Goal: Task Accomplishment & Management: Complete application form

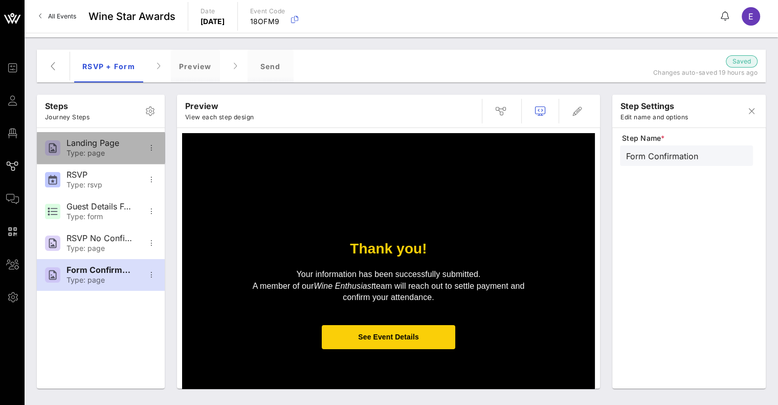
click at [106, 156] on div "Type: page" at bounding box center [100, 153] width 68 height 9
type input "Landing Page"
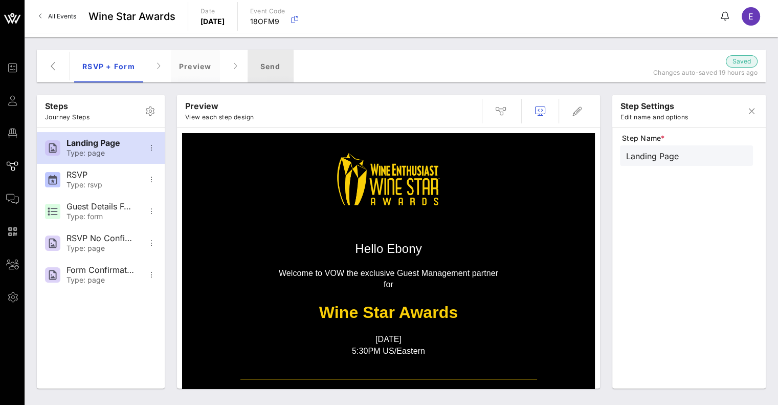
click at [274, 66] on div "Send" at bounding box center [271, 66] width 46 height 33
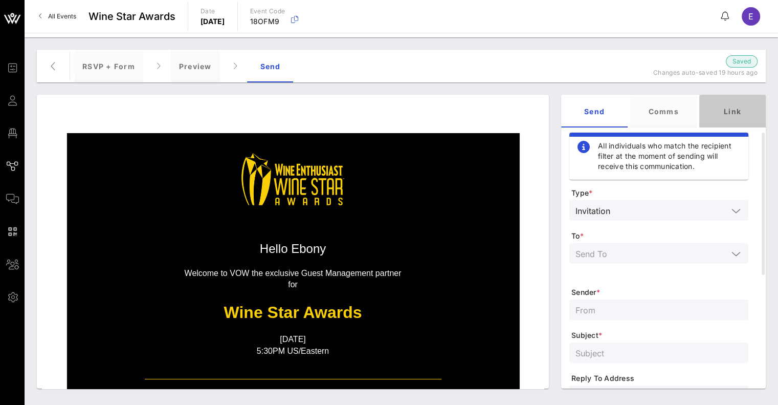
click at [719, 116] on div "Link" at bounding box center [732, 111] width 66 height 33
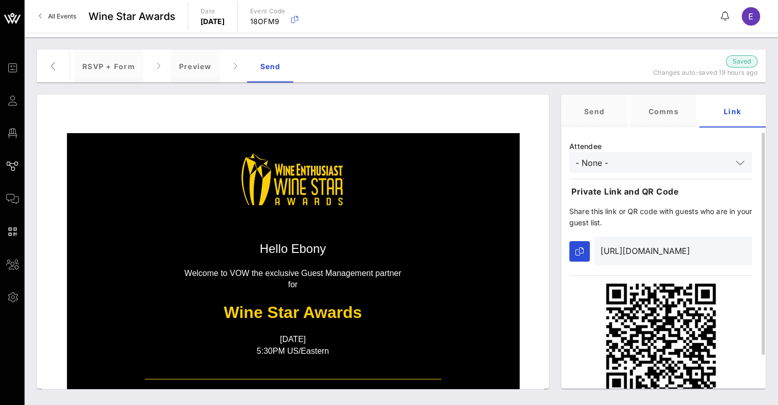
click at [637, 251] on input "[URL][DOMAIN_NAME]" at bounding box center [673, 250] width 146 height 16
click at [570, 249] on button "button" at bounding box center [579, 251] width 20 height 20
click at [745, 163] on div at bounding box center [740, 162] width 12 height 12
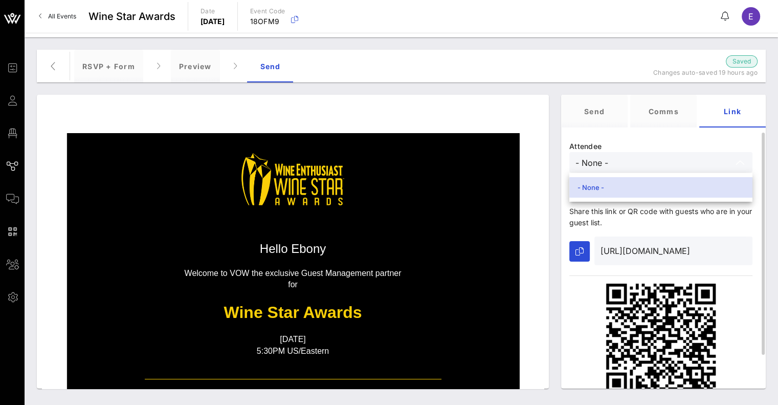
click at [728, 160] on input "- None -" at bounding box center [653, 161] width 156 height 13
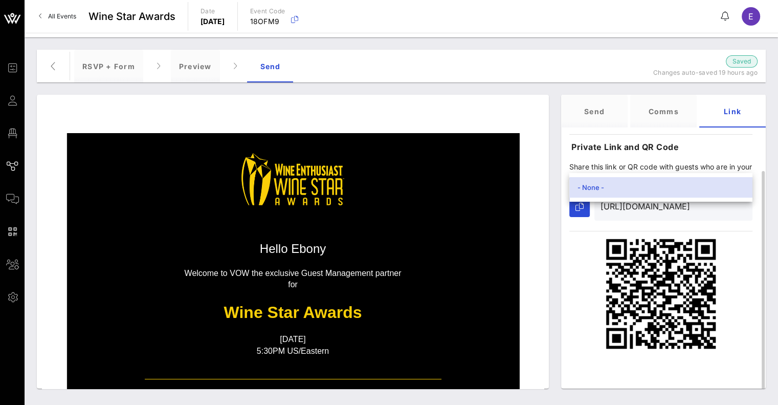
scroll to position [44, 0]
click at [738, 227] on div "Attendee - None - Private Link and QR Code Share this link or QR code with gues…" at bounding box center [660, 223] width 199 height 270
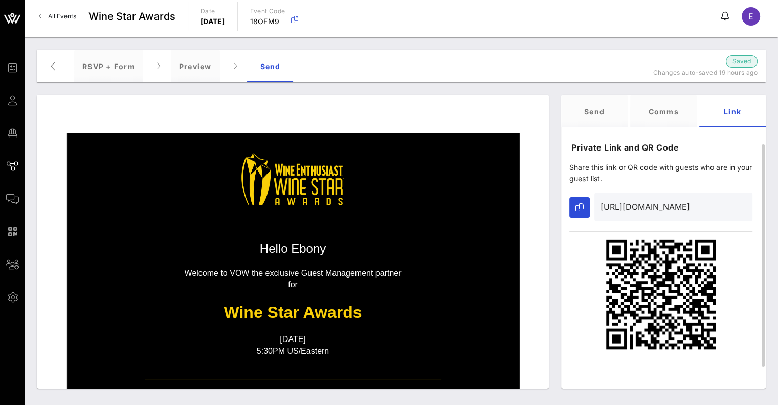
scroll to position [0, 0]
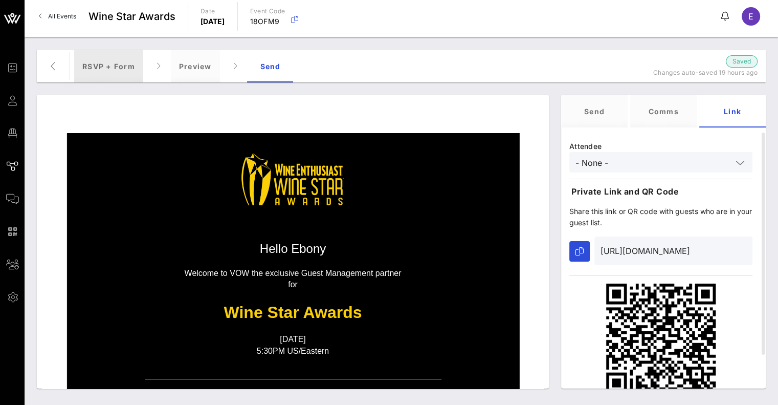
click at [115, 63] on div "RSVP + Form" at bounding box center [108, 66] width 69 height 33
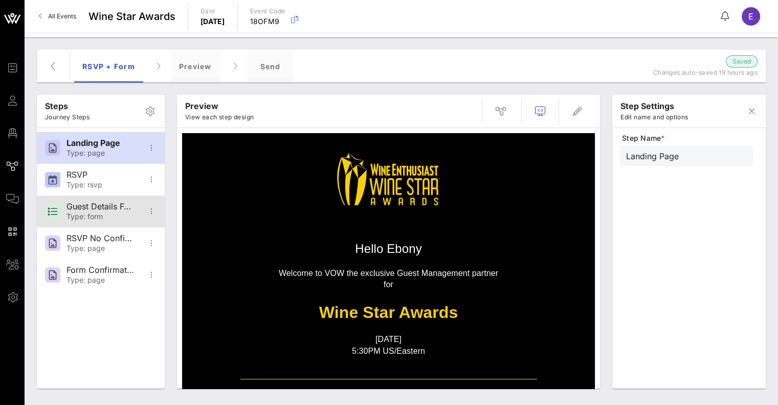
click at [102, 220] on div "Type: form" at bounding box center [100, 216] width 68 height 9
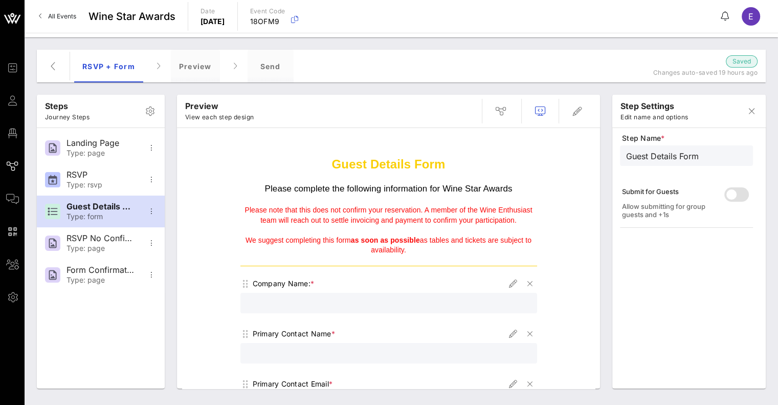
drag, startPoint x: 454, startPoint y: 165, endPoint x: 473, endPoint y: 162, distance: 19.3
click at [473, 162] on h1 "Guest Details Form" at bounding box center [388, 155] width 297 height 34
click at [86, 179] on div "RSVP Type: rsvp" at bounding box center [100, 180] width 68 height 32
type input "RSVP"
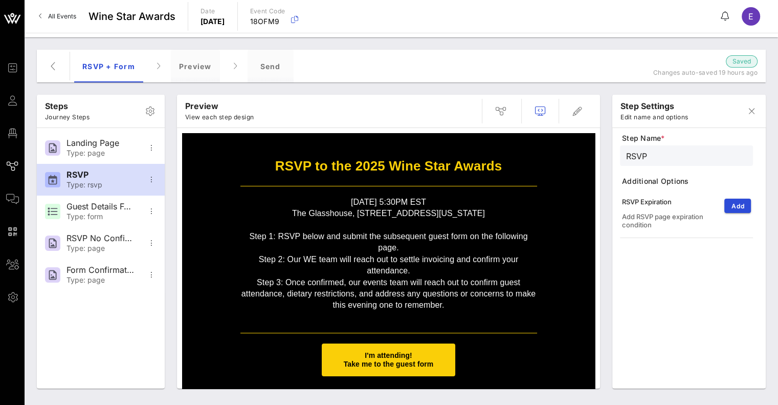
click at [428, 228] on p at bounding box center [388, 224] width 297 height 11
click at [348, 186] on td at bounding box center [388, 186] width 307 height 11
click at [569, 114] on span "button" at bounding box center [577, 111] width 25 height 12
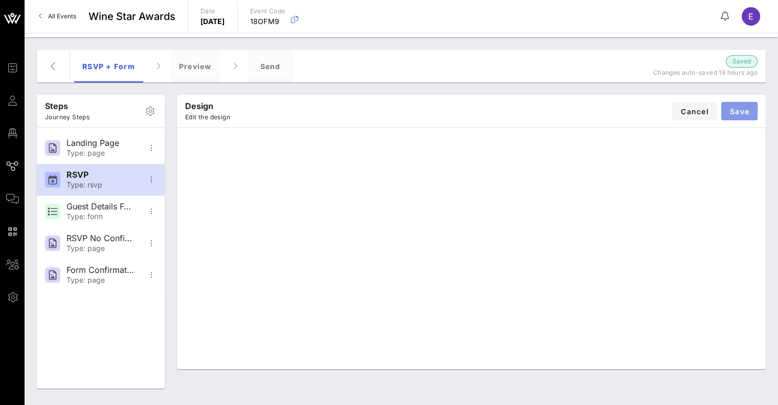
click at [735, 109] on span "Save" at bounding box center [739, 111] width 20 height 9
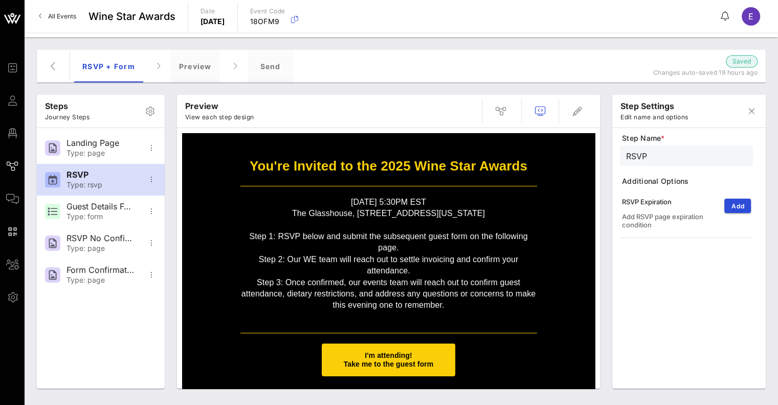
click at [413, 368] on span "I'm attending! Take me to the guest form" at bounding box center [388, 359] width 133 height 33
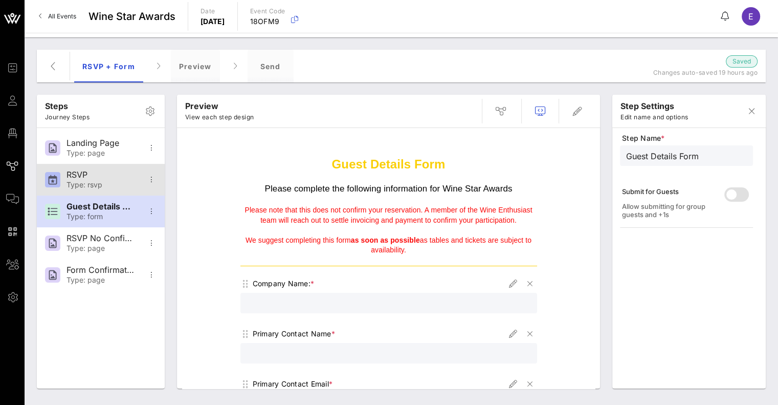
click at [105, 179] on div "RSVP Type: rsvp" at bounding box center [100, 180] width 68 height 32
type input "RSVP"
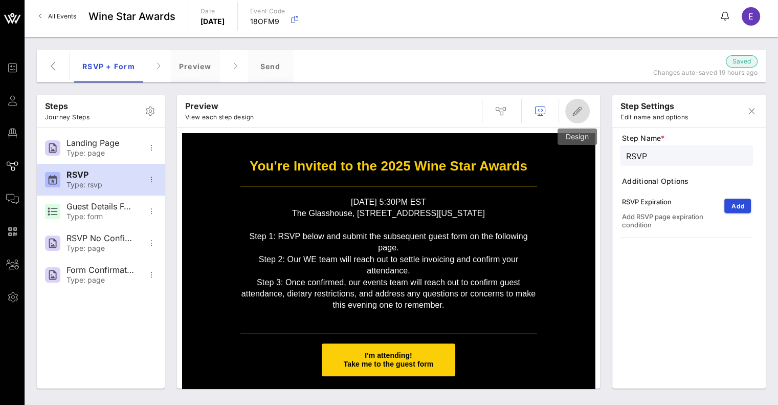
click at [575, 114] on icon "button" at bounding box center [577, 111] width 12 height 12
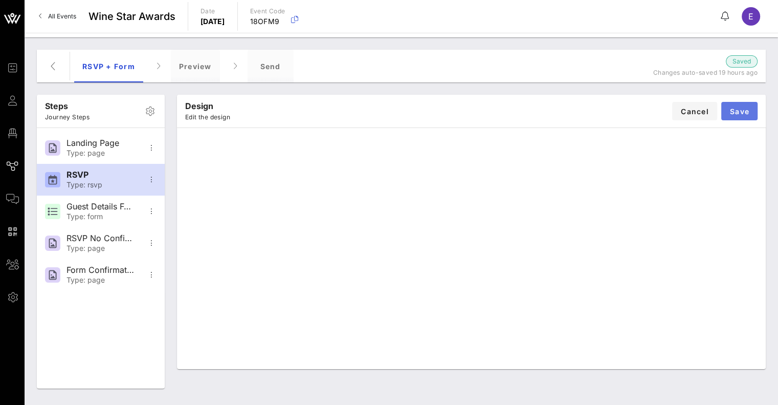
click at [734, 114] on span "Save" at bounding box center [739, 111] width 20 height 9
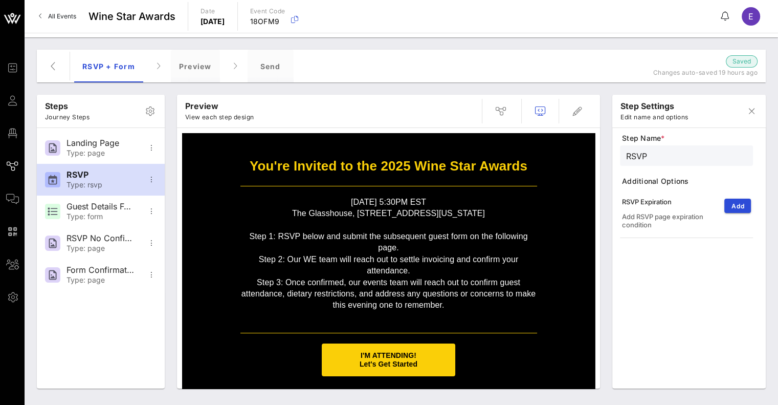
click at [396, 368] on span "I'M ATTENDING! Let's Get Started" at bounding box center [388, 359] width 133 height 33
type input "Guest Details Form"
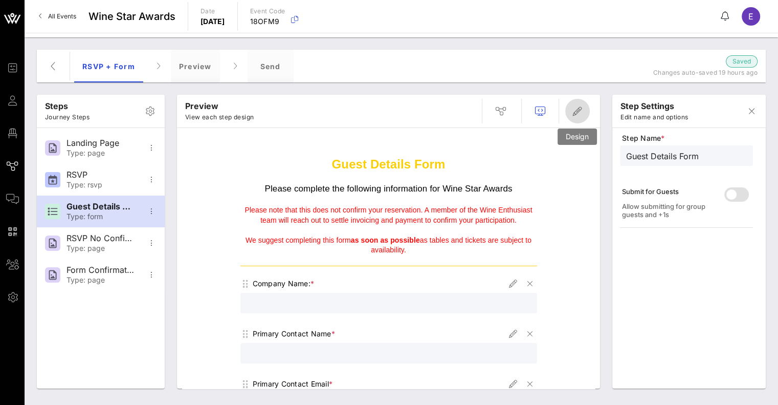
click at [582, 109] on icon "button" at bounding box center [577, 111] width 12 height 12
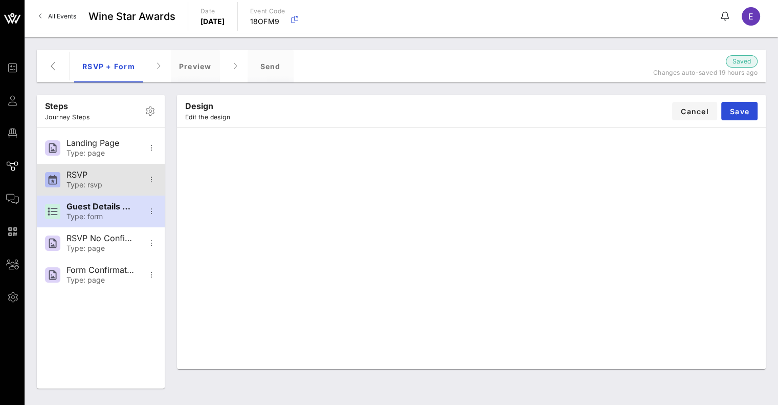
click at [103, 177] on div "RSVP" at bounding box center [100, 175] width 68 height 10
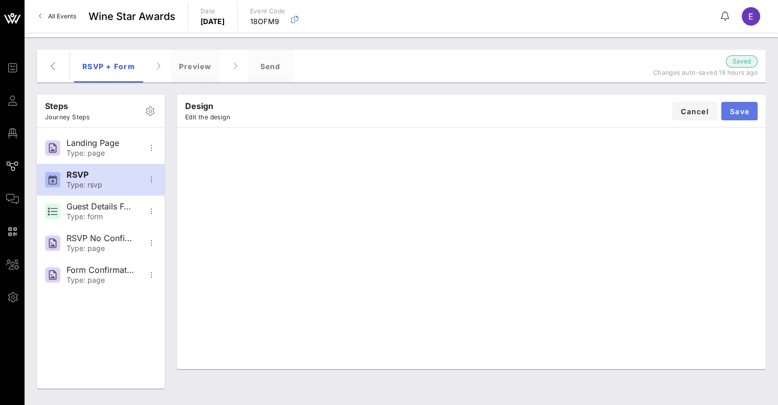
click at [744, 113] on span "Save" at bounding box center [739, 111] width 20 height 9
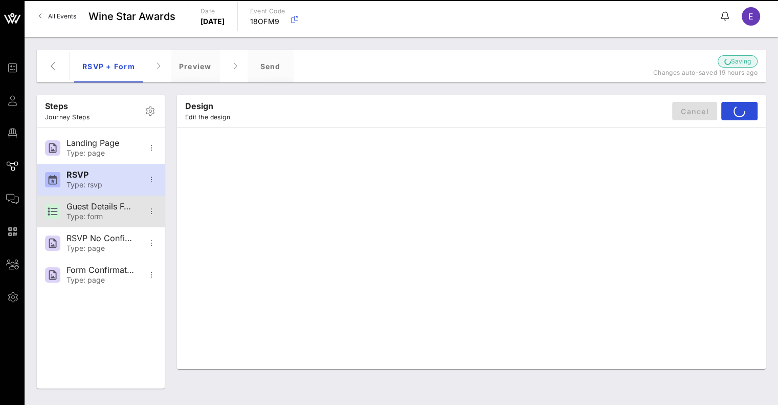
click at [98, 215] on div "Type: form" at bounding box center [100, 216] width 68 height 9
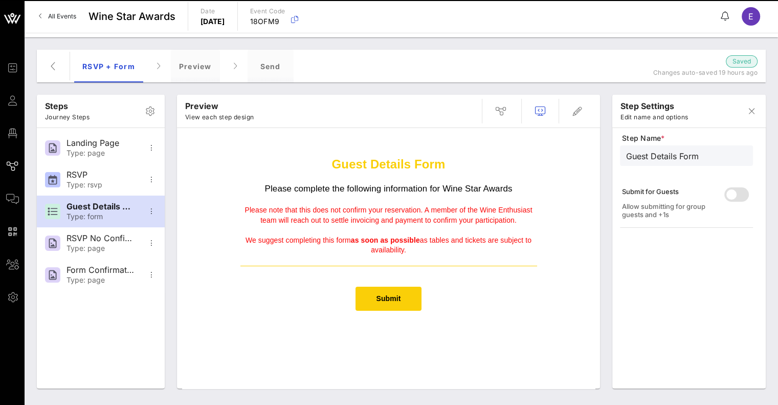
scroll to position [4, 0]
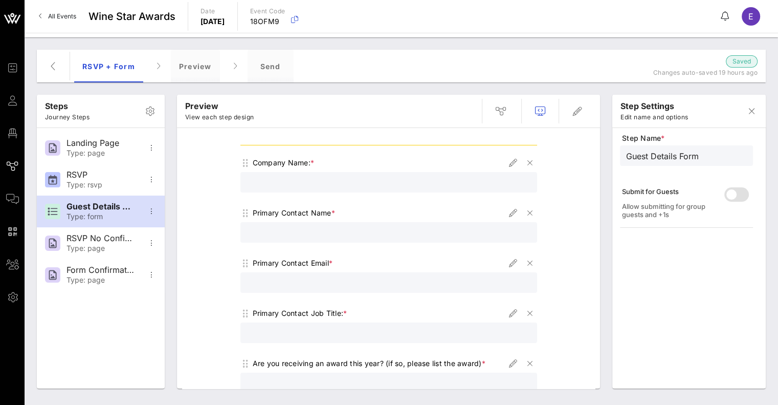
scroll to position [120, 0]
click at [526, 214] on icon "button" at bounding box center [530, 214] width 12 height 12
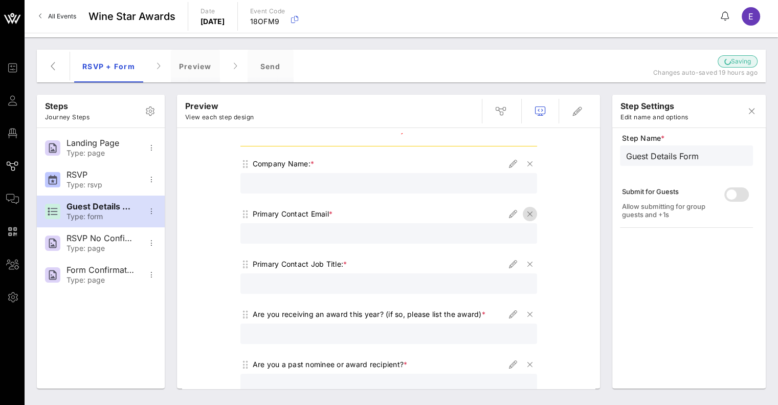
click at [527, 214] on icon "button" at bounding box center [530, 214] width 12 height 12
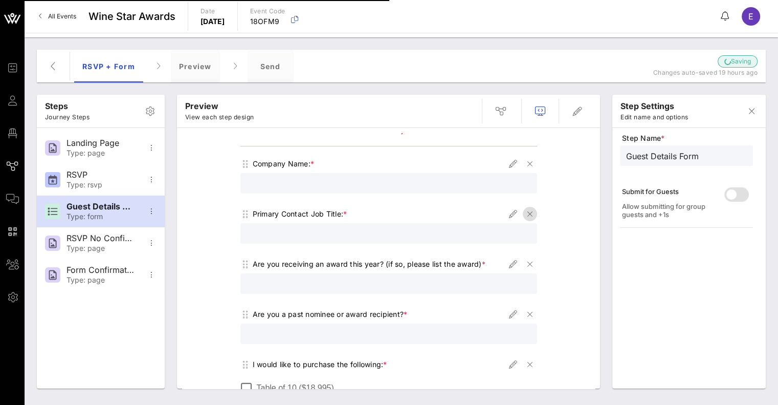
click at [526, 215] on icon "button" at bounding box center [530, 214] width 12 height 12
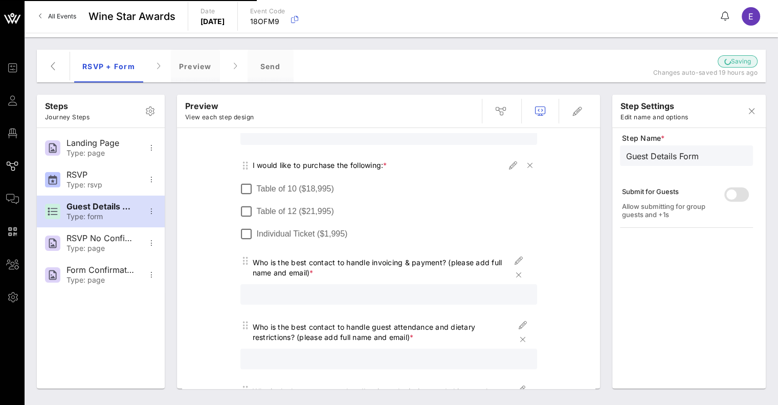
scroll to position [268, 0]
click at [510, 166] on icon "button" at bounding box center [513, 166] width 12 height 12
type input "Purchase Options:"
type input "I would like to purchase the following:"
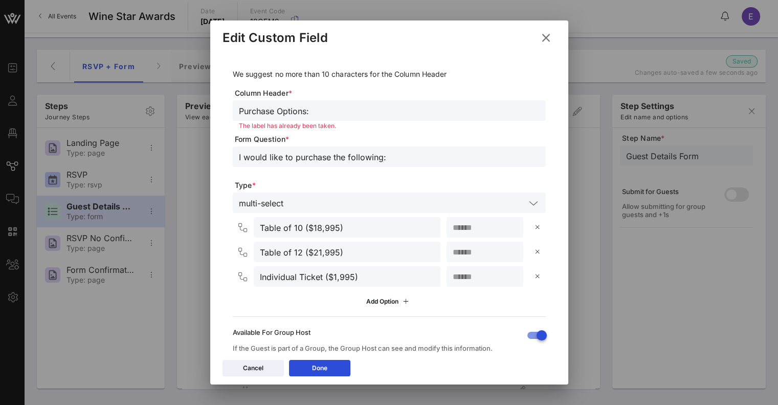
drag, startPoint x: 411, startPoint y: 148, endPoint x: 395, endPoint y: 148, distance: 16.4
click at [395, 150] on input "I would like to purchase the following:" at bounding box center [389, 156] width 301 height 13
click at [483, 196] on input "text" at bounding box center [406, 202] width 238 height 13
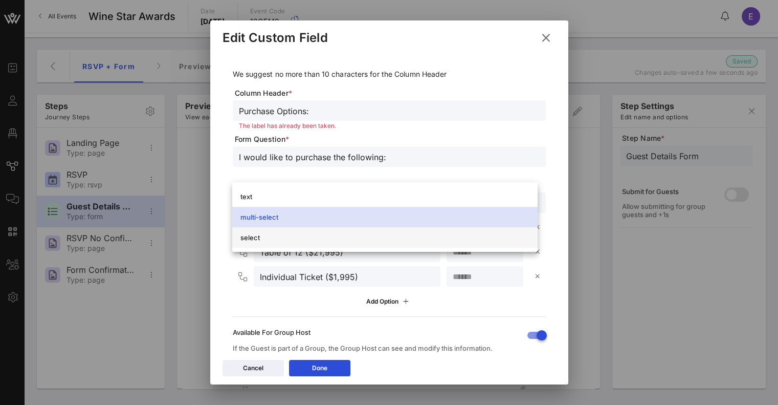
click at [493, 244] on div "select" at bounding box center [384, 237] width 289 height 16
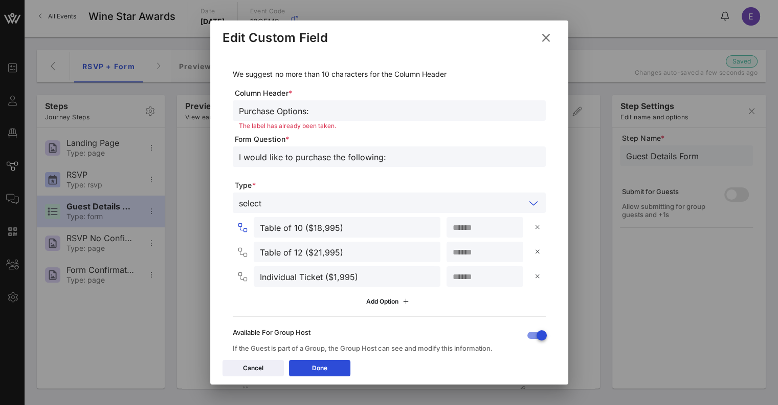
click at [388, 220] on input "Table of 10 ($18,995)" at bounding box center [347, 226] width 174 height 13
click at [411, 196] on input "text" at bounding box center [395, 202] width 260 height 13
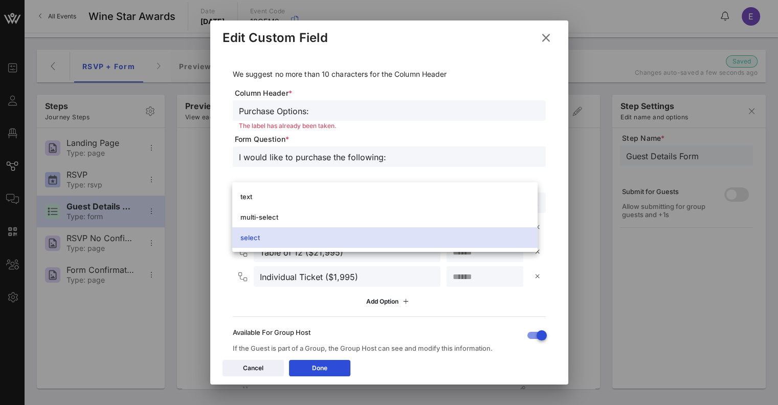
click at [550, 187] on div "We suggest no more than 10 characters for the Column Header Column Header * Pur…" at bounding box center [389, 203] width 358 height 303
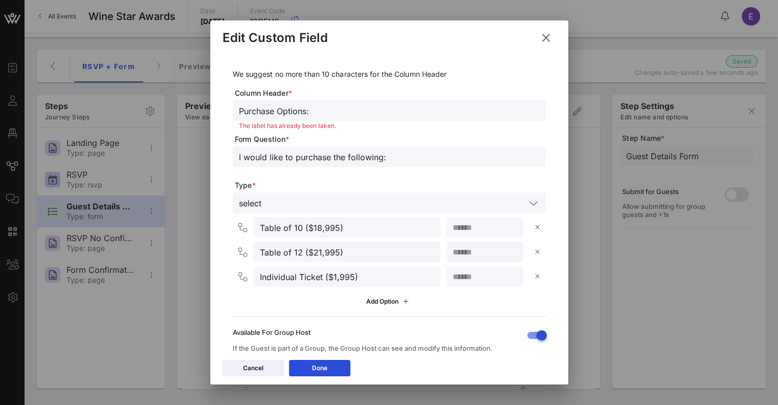
type input "*"
click at [505, 245] on input "*" at bounding box center [485, 251] width 64 height 13
type input "*"
click at [504, 220] on input "*" at bounding box center [485, 226] width 64 height 13
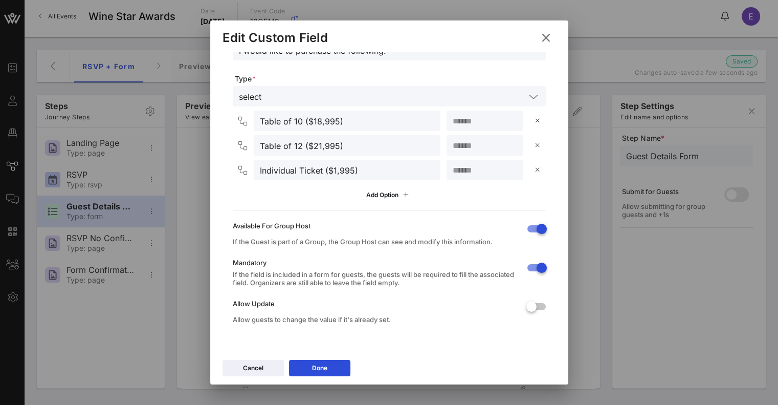
scroll to position [106, 0]
click at [325, 368] on div "Done" at bounding box center [319, 368] width 15 height 10
click at [321, 370] on button "Done" at bounding box center [319, 368] width 61 height 16
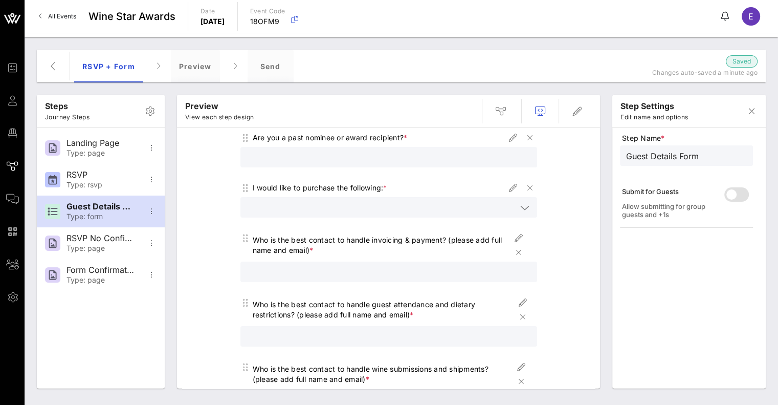
scroll to position [239, 0]
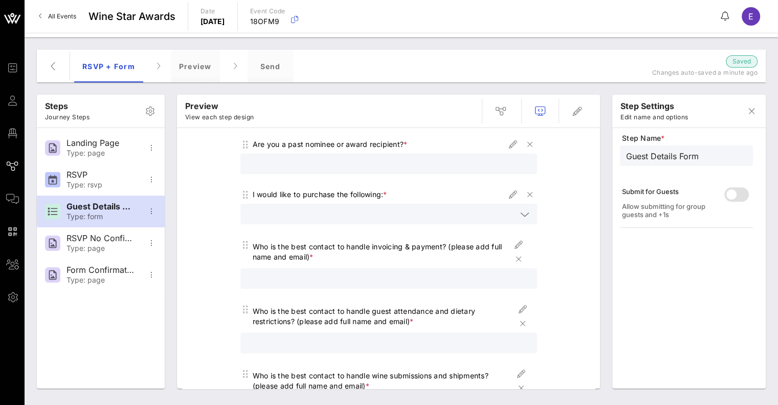
click at [524, 211] on icon at bounding box center [524, 214] width 9 height 12
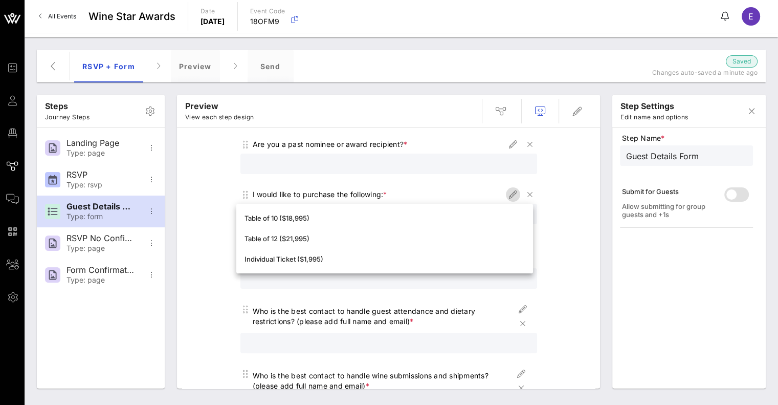
click at [508, 193] on icon "button" at bounding box center [513, 194] width 12 height 12
type input "Purchase Options:"
type input "I would like to purchase the following:"
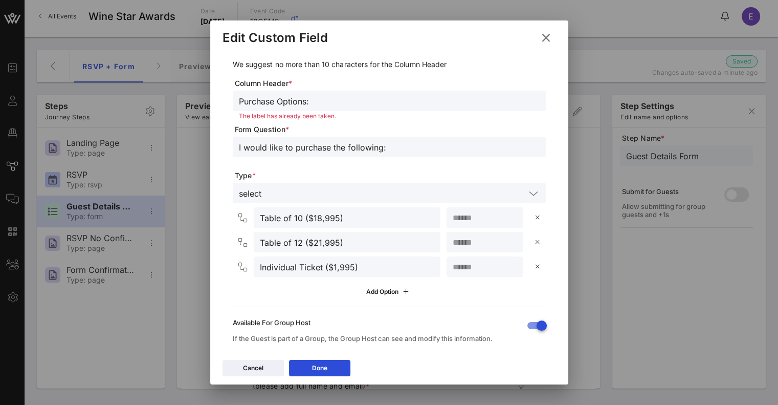
click at [367, 190] on input "text" at bounding box center [395, 192] width 260 height 13
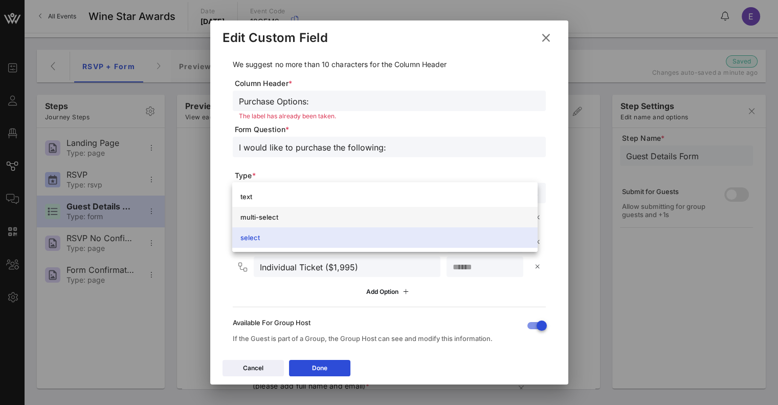
click at [377, 222] on div "multi-select" at bounding box center [384, 217] width 289 height 16
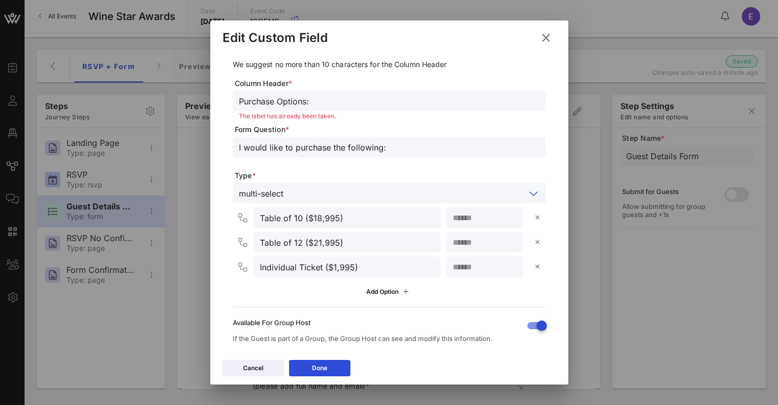
click at [241, 216] on icon at bounding box center [242, 218] width 9 height 10
click at [333, 370] on button "Done" at bounding box center [319, 368] width 61 height 16
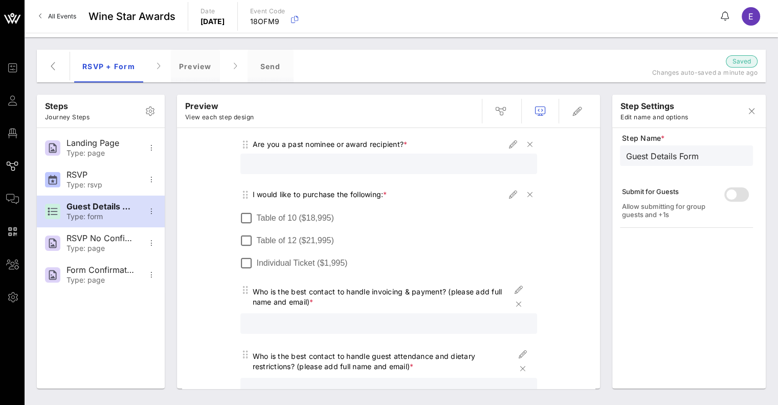
scroll to position [255, 0]
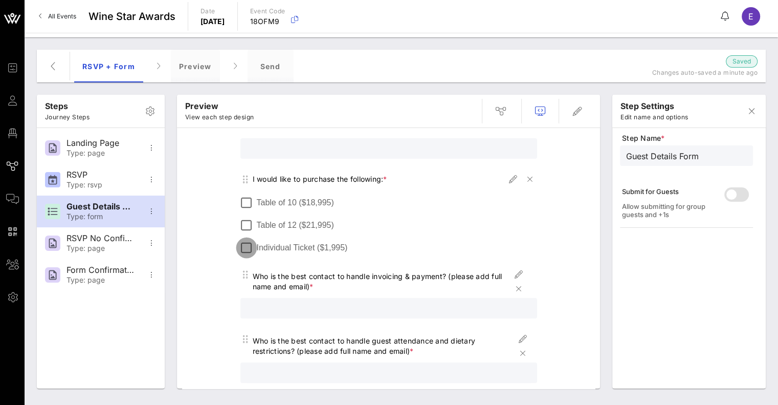
click at [245, 247] on div at bounding box center [246, 247] width 17 height 17
click at [310, 249] on label "Individual Ticket ($1,995)" at bounding box center [397, 247] width 280 height 10
click at [288, 220] on label "Table of 12 ($21,995)" at bounding box center [397, 225] width 280 height 10
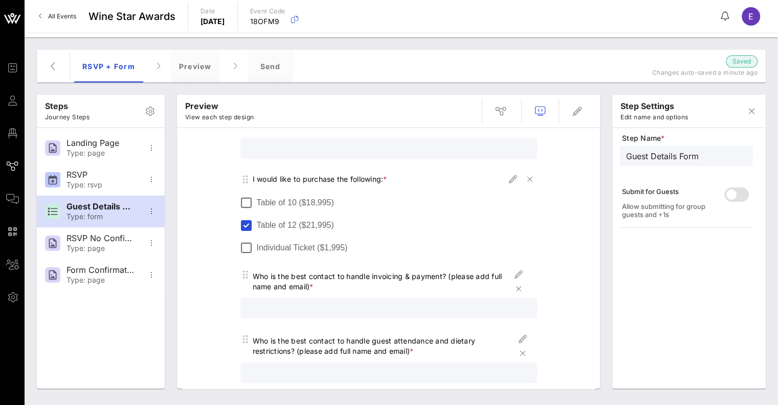
click at [260, 200] on label "Table of 10 ($18,995)" at bounding box center [397, 202] width 280 height 10
click at [240, 203] on div at bounding box center [246, 202] width 17 height 17
click at [242, 230] on div at bounding box center [246, 224] width 17 height 17
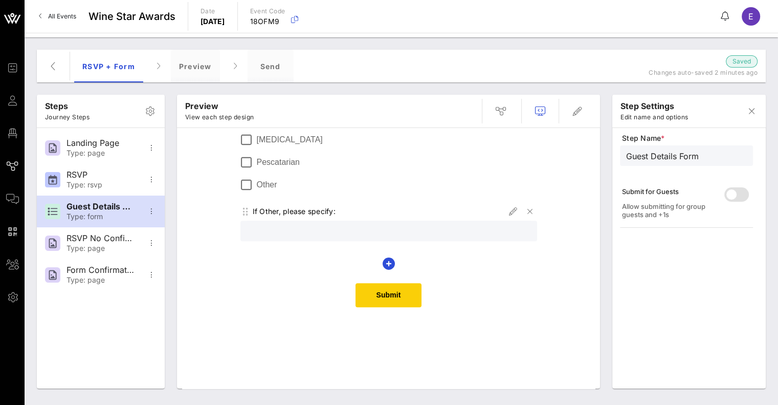
scroll to position [746, 0]
click at [383, 262] on icon "button" at bounding box center [389, 264] width 12 height 12
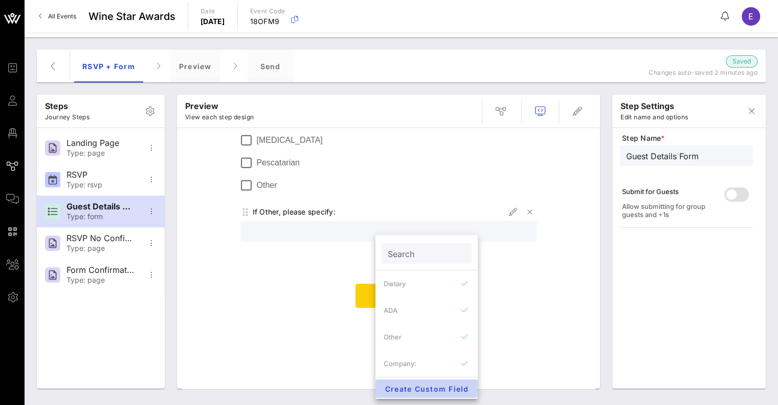
click at [407, 386] on span "Create Custom Field" at bounding box center [427, 388] width 86 height 9
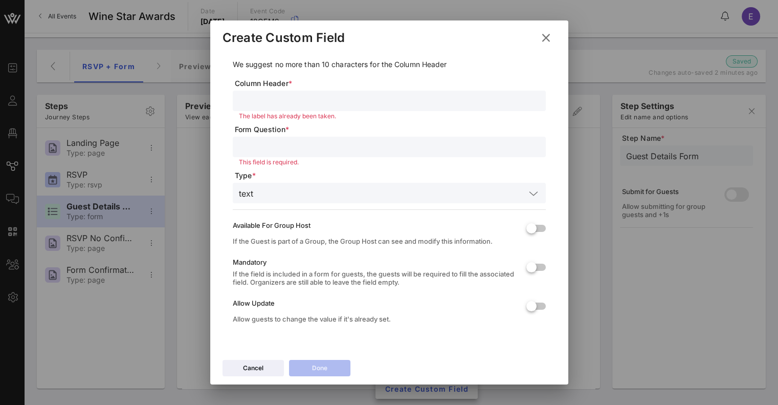
click at [364, 96] on input "text" at bounding box center [389, 100] width 301 height 13
type input "b"
type input "Billing Address"
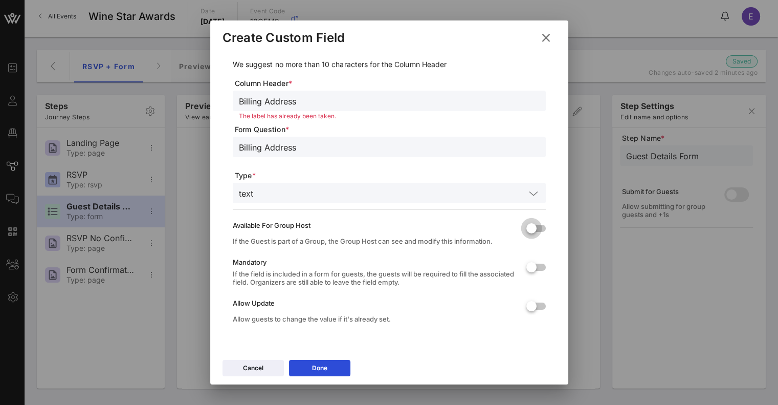
type input "Billing Address"
click at [523, 228] on div at bounding box center [531, 227] width 17 height 17
click at [526, 268] on div at bounding box center [531, 266] width 17 height 17
click at [322, 376] on div "Cancel Done" at bounding box center [389, 369] width 358 height 30
click at [304, 368] on button "Done" at bounding box center [319, 368] width 61 height 16
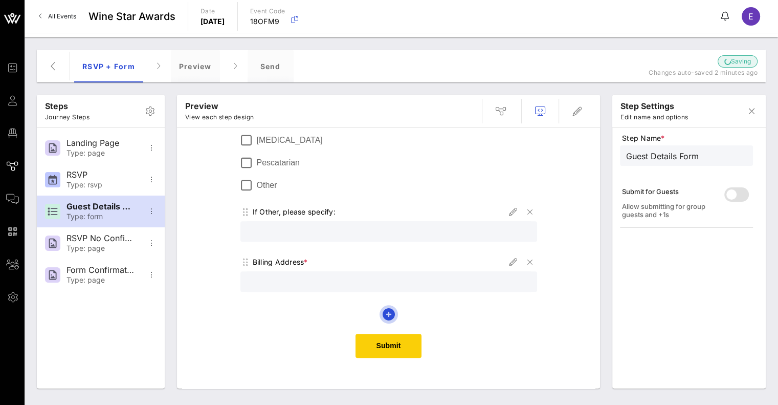
click at [383, 311] on icon "button" at bounding box center [389, 314] width 12 height 12
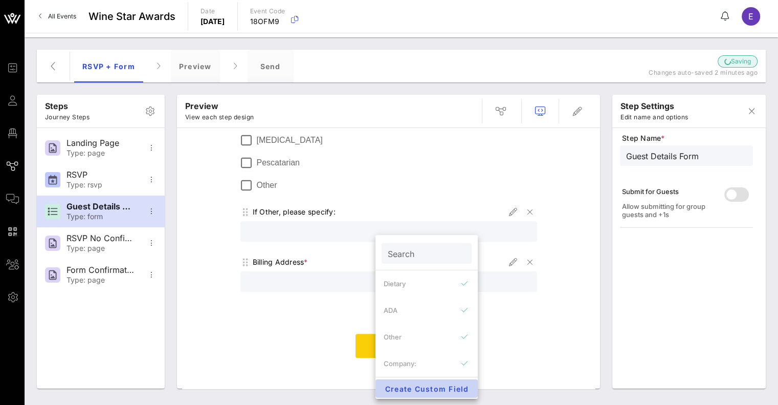
click at [408, 392] on span "Create Custom Field" at bounding box center [427, 388] width 86 height 9
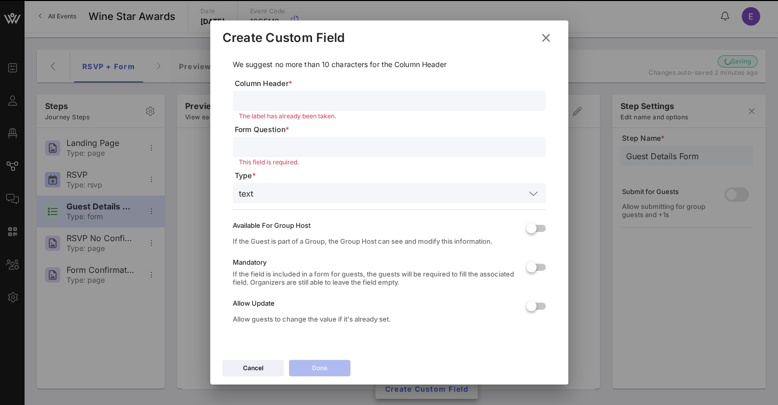
click at [266, 100] on input "text" at bounding box center [389, 100] width 301 height 13
type input "Billing Name:"
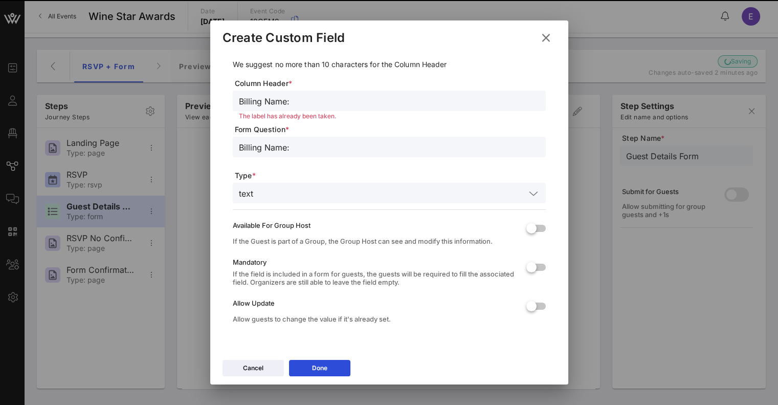
type input "Billing Name:"
click at [341, 194] on input "text" at bounding box center [391, 192] width 268 height 13
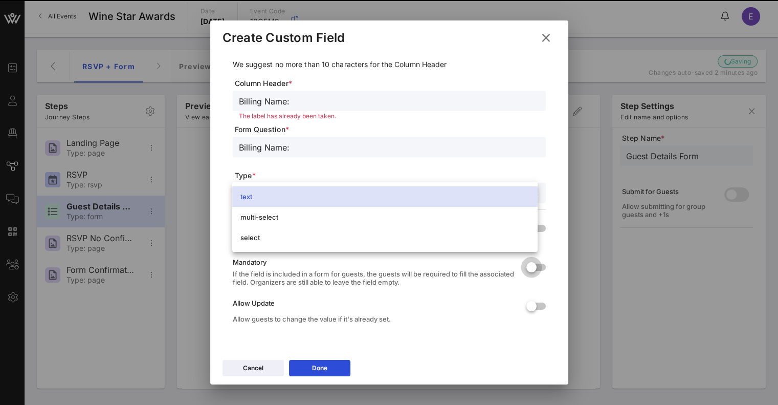
click at [524, 268] on div at bounding box center [531, 266] width 17 height 17
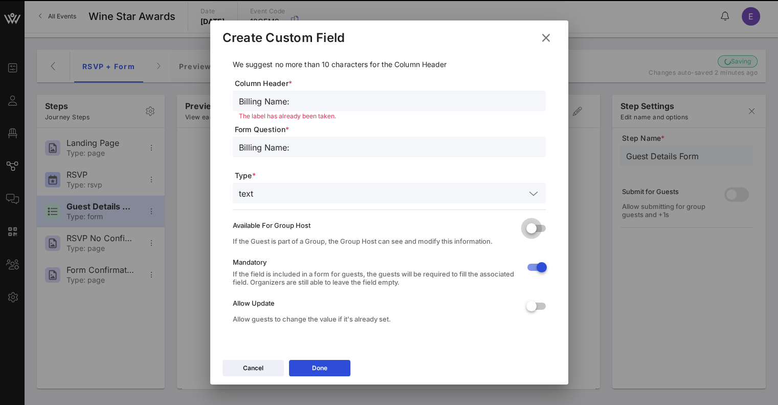
click at [523, 226] on div at bounding box center [531, 227] width 17 height 17
click at [334, 371] on button "Done" at bounding box center [319, 368] width 61 height 16
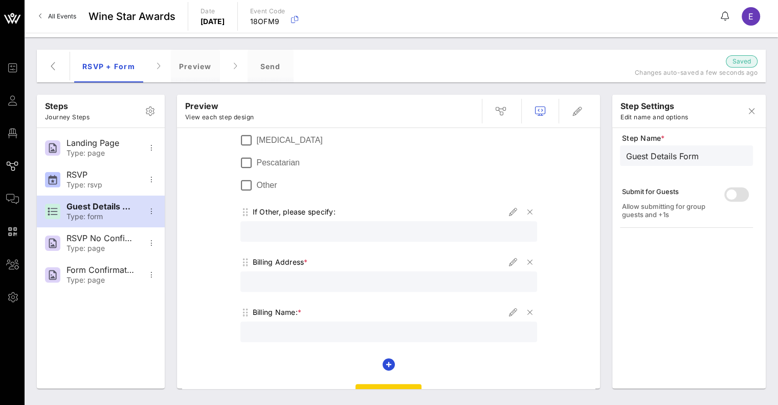
scroll to position [796, 0]
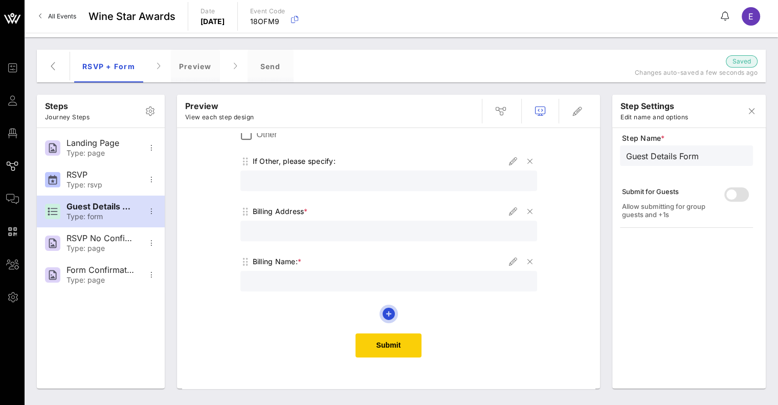
click at [385, 314] on icon "button" at bounding box center [389, 313] width 12 height 12
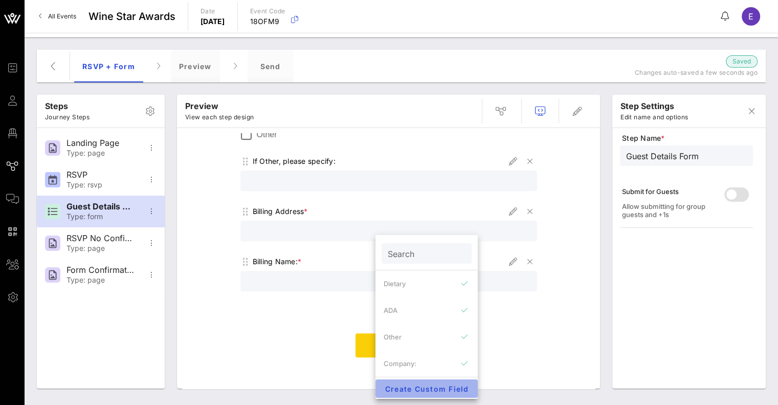
click at [413, 390] on span "Create Custom Field" at bounding box center [427, 388] width 86 height 9
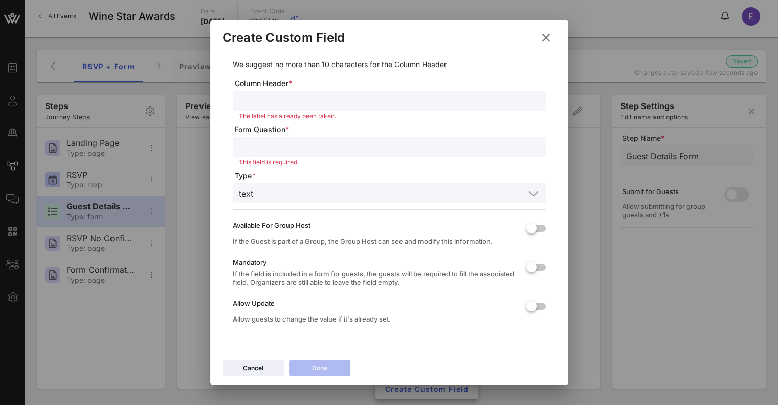
click at [300, 105] on input "text" at bounding box center [389, 100] width 301 height 13
type input "Billing"
click at [544, 49] on div "Create Custom Field" at bounding box center [389, 36] width 358 height 32
click at [543, 37] on icon at bounding box center [545, 37] width 14 height 13
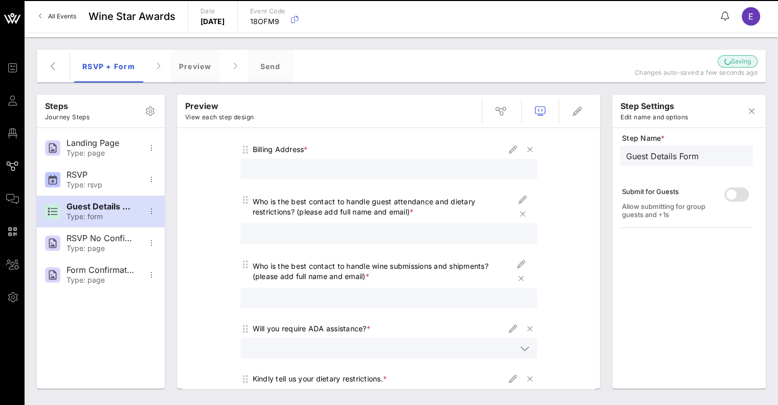
scroll to position [493, 0]
click at [518, 280] on icon "button" at bounding box center [521, 279] width 12 height 12
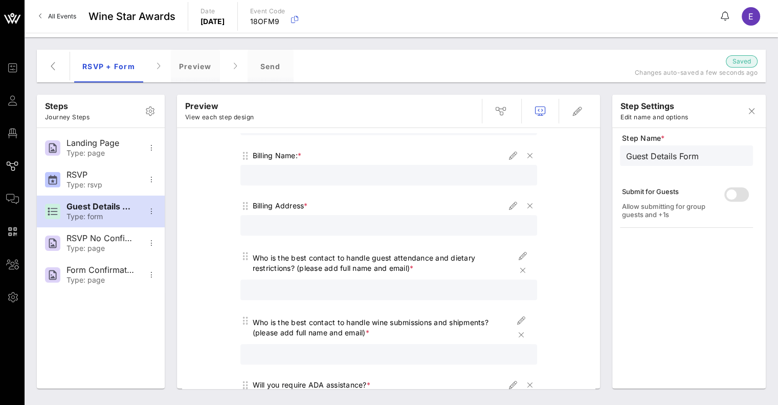
scroll to position [480, 0]
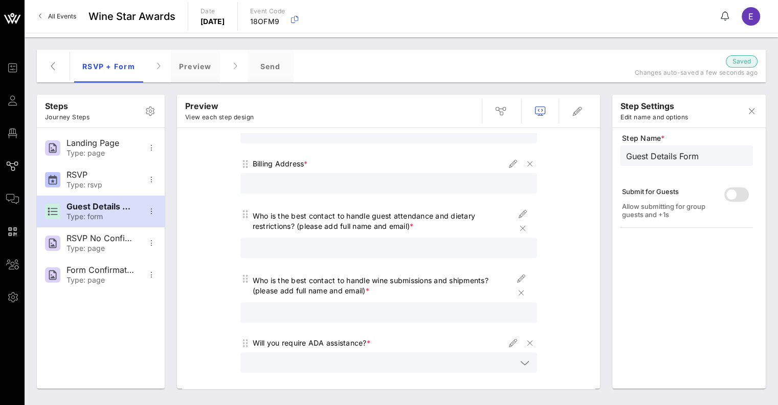
click at [423, 223] on div "Who is the best contact to handle guest attendance and dietary restrictions? (p…" at bounding box center [384, 221] width 263 height 20
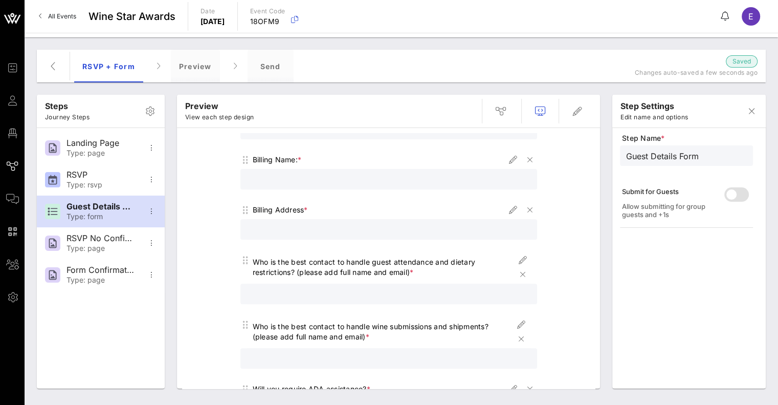
scroll to position [433, 0]
click at [519, 337] on icon "button" at bounding box center [521, 339] width 12 height 12
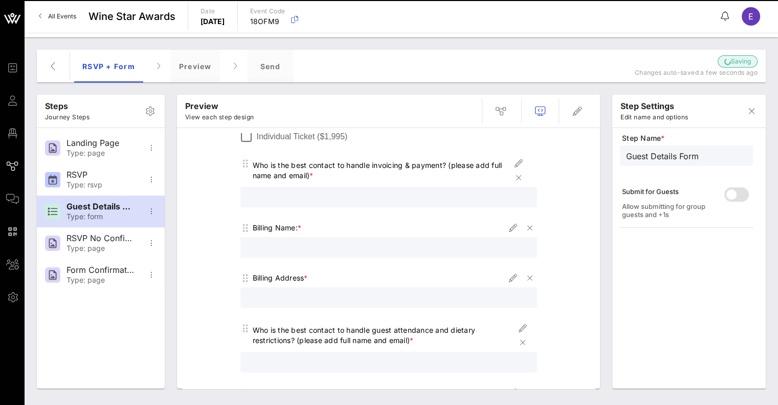
scroll to position [452, 0]
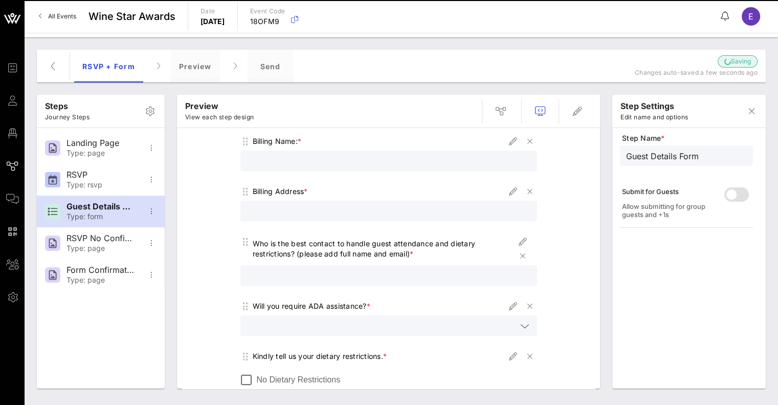
click at [280, 306] on div "Will you require ADA assistance? *" at bounding box center [312, 306] width 118 height 10
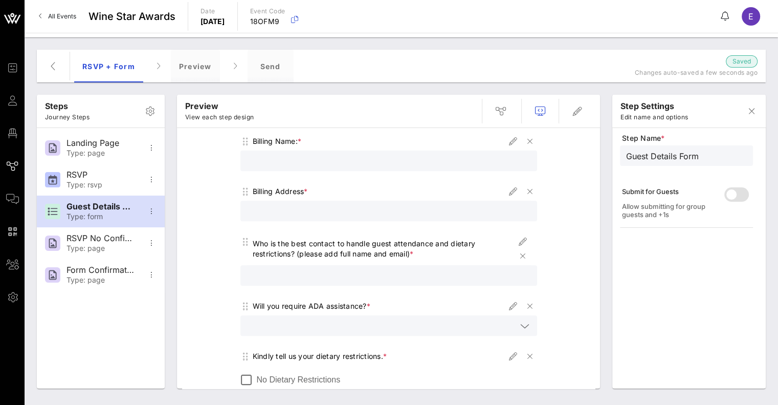
click at [280, 304] on div "Will you require ADA assistance? *" at bounding box center [312, 306] width 118 height 10
click at [507, 303] on icon "button" at bounding box center [513, 306] width 12 height 12
type input "ADA"
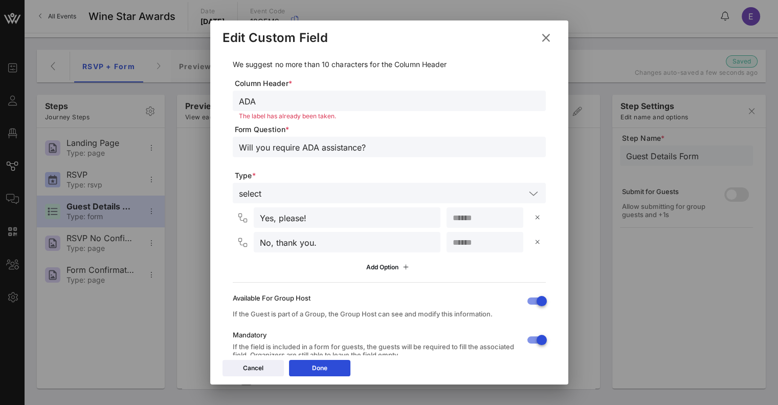
click at [271, 147] on input "Will you require ADA assistance?" at bounding box center [389, 146] width 301 height 13
type input "Will you or anyone in your party require ADA assistance?"
click at [311, 362] on button "Done" at bounding box center [319, 368] width 61 height 16
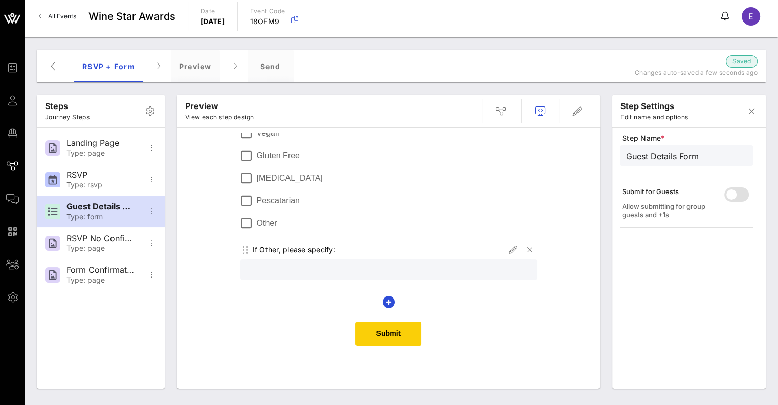
scroll to position [738, 0]
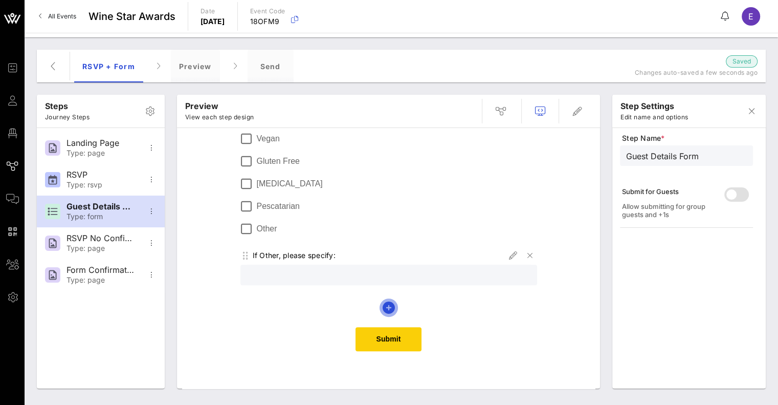
click at [387, 306] on icon "button" at bounding box center [389, 307] width 12 height 12
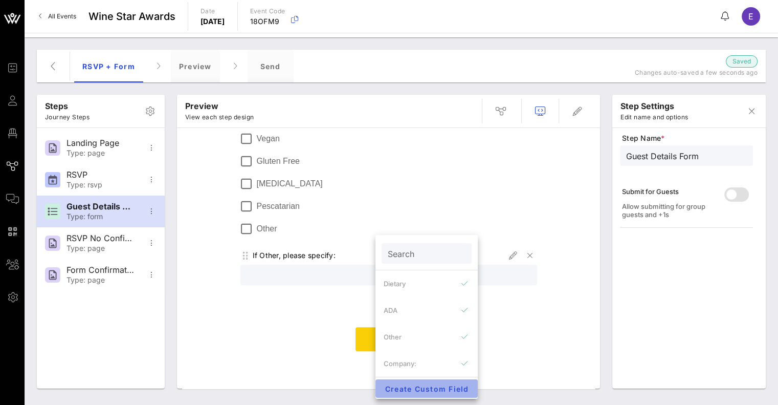
click at [409, 392] on button "Create Custom Field" at bounding box center [426, 388] width 102 height 18
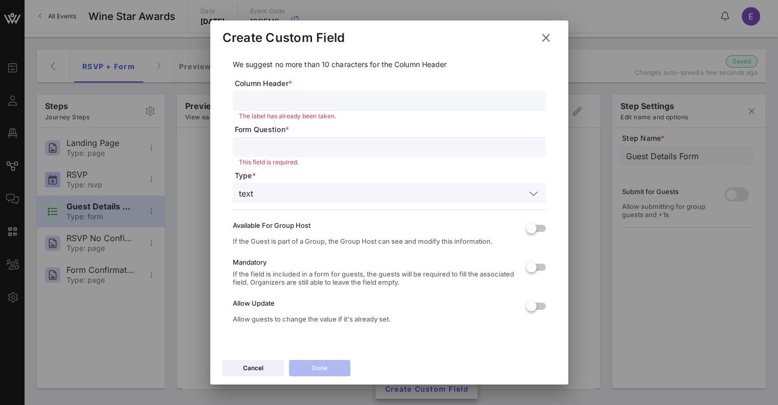
click at [424, 95] on input "text" at bounding box center [389, 100] width 301 height 13
type input "Billing Email:"
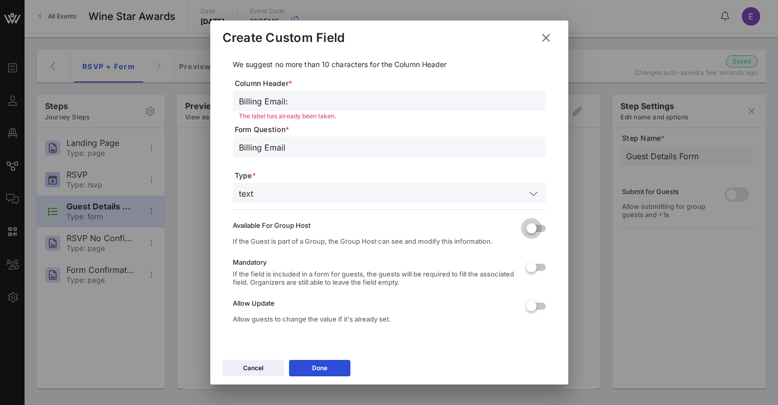
type input "Billing Email"
click at [523, 223] on div at bounding box center [531, 227] width 17 height 17
click at [523, 267] on div at bounding box center [531, 266] width 17 height 17
click at [330, 376] on div "Cancel Done" at bounding box center [389, 369] width 358 height 30
click at [319, 370] on icon at bounding box center [319, 368] width 7 height 6
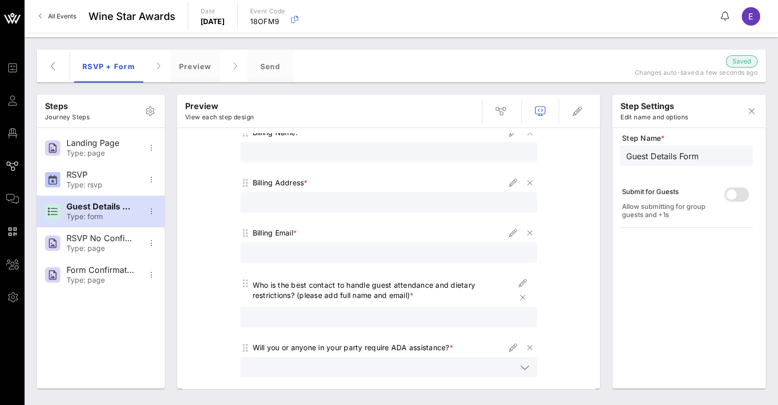
scroll to position [460, 0]
click at [457, 82] on div "Steps Journey Steps Landing Page Type: page RSVP Type: rsvp Guest Details Form …" at bounding box center [401, 221] width 741 height 347
